Goal: Check status: Check status

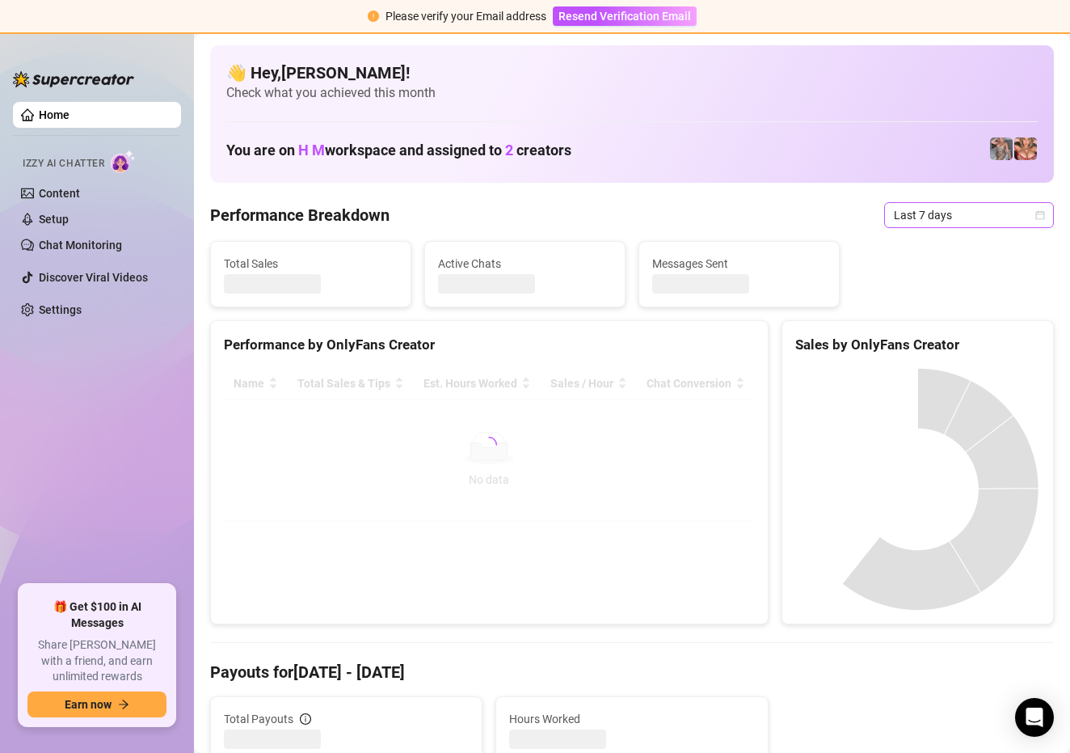
click at [1039, 214] on icon "calendar" at bounding box center [1040, 214] width 9 height 9
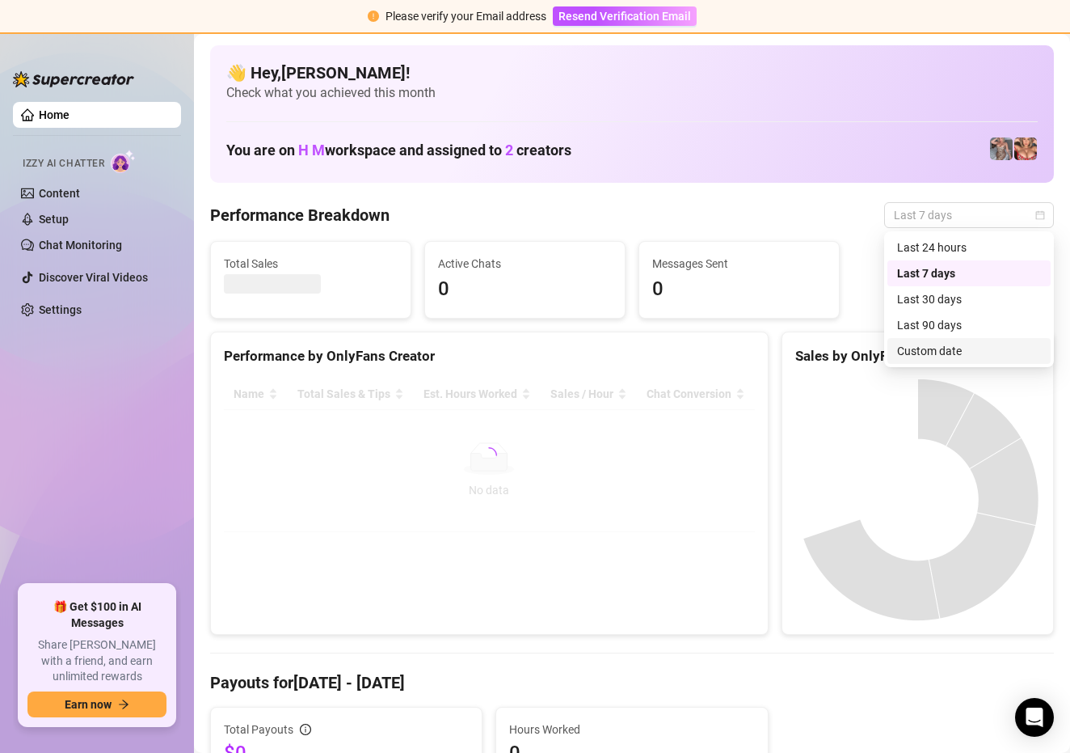
click at [951, 346] on div "Custom date" at bounding box center [969, 351] width 144 height 18
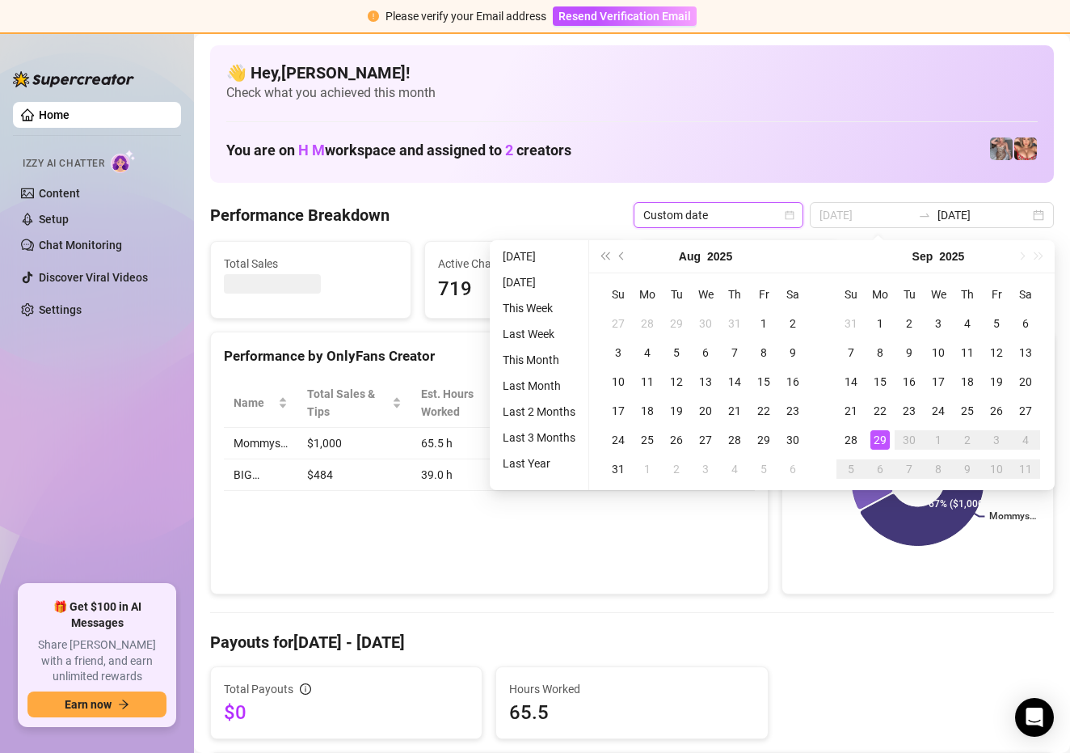
type input "[DATE]"
click at [879, 436] on div "29" at bounding box center [880, 439] width 19 height 19
type input "[DATE]"
